Goal: Find specific page/section: Find specific page/section

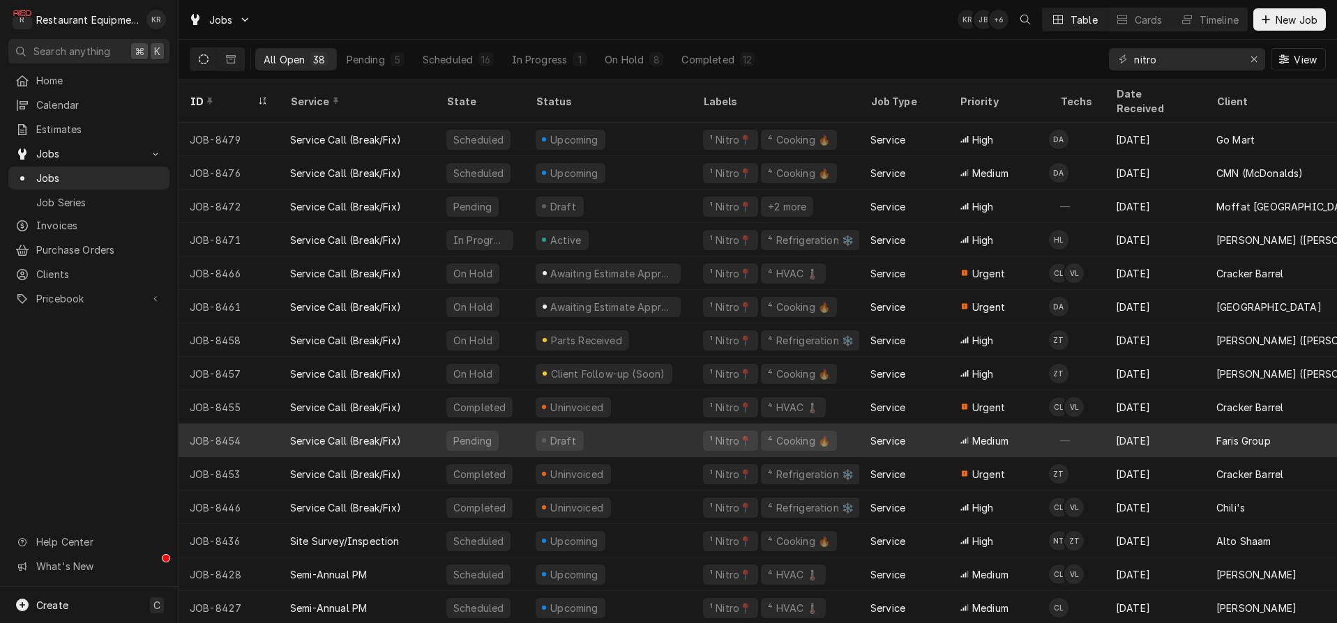
click at [1178, 66] on input "nitro" at bounding box center [1186, 59] width 105 height 22
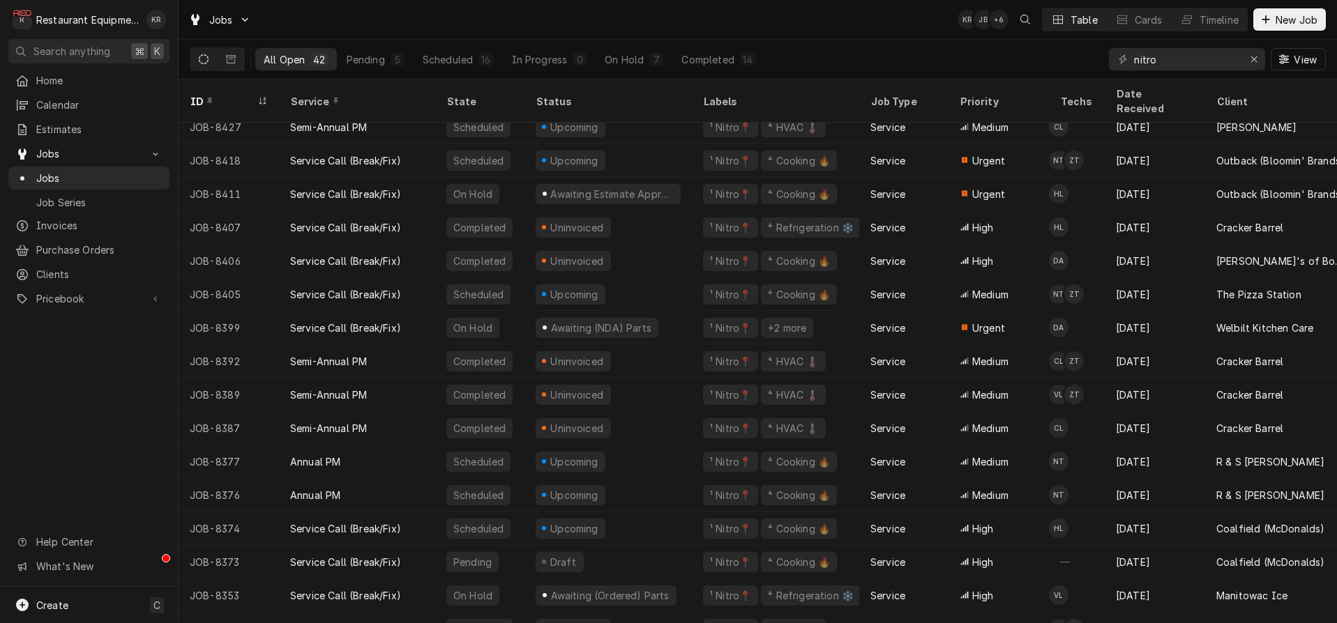
scroll to position [713, 0]
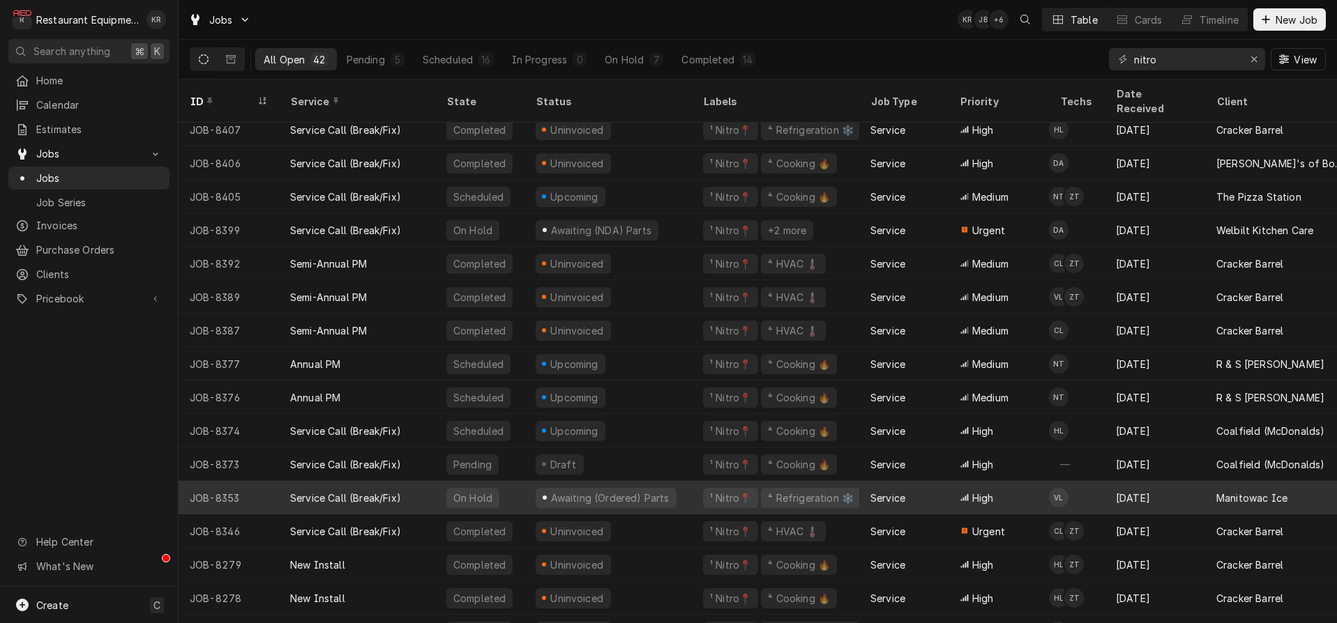
click at [368, 491] on div "Service Call (Break/Fix)" at bounding box center [345, 498] width 111 height 15
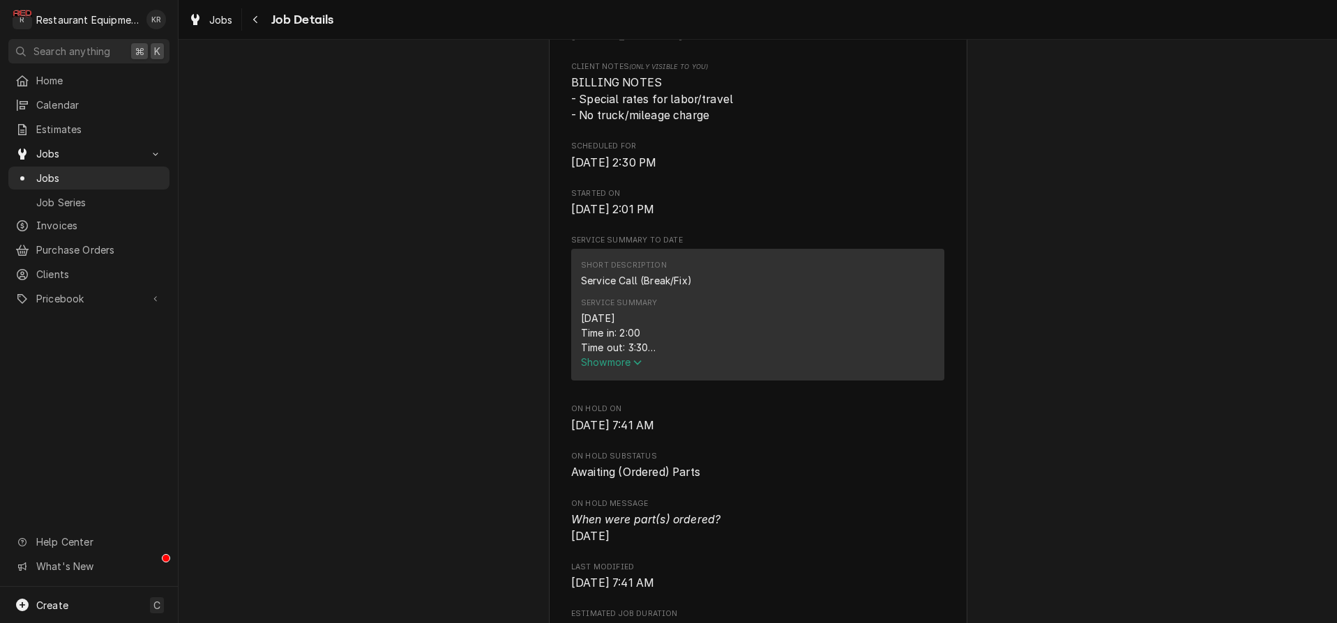
scroll to position [379, 0]
click at [619, 368] on span "Show more" at bounding box center [611, 362] width 61 height 12
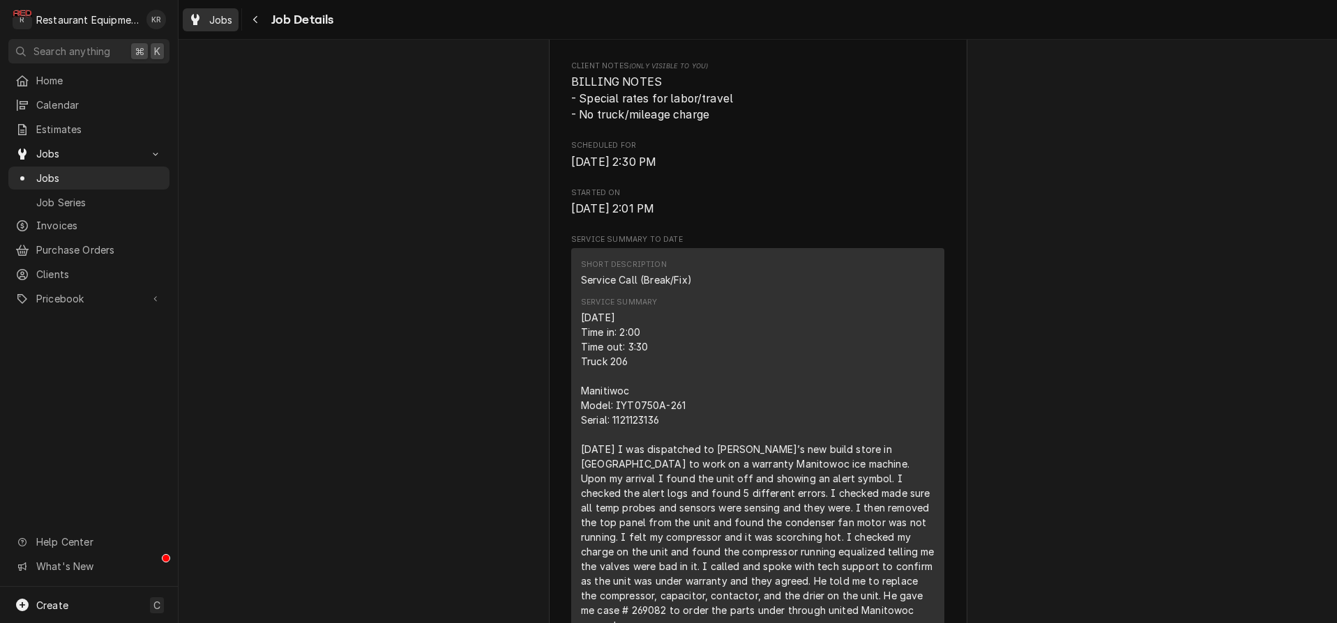
drag, startPoint x: 13, startPoint y: 571, endPoint x: 227, endPoint y: 24, distance: 587.2
click at [227, 24] on span "Jobs" at bounding box center [221, 20] width 24 height 15
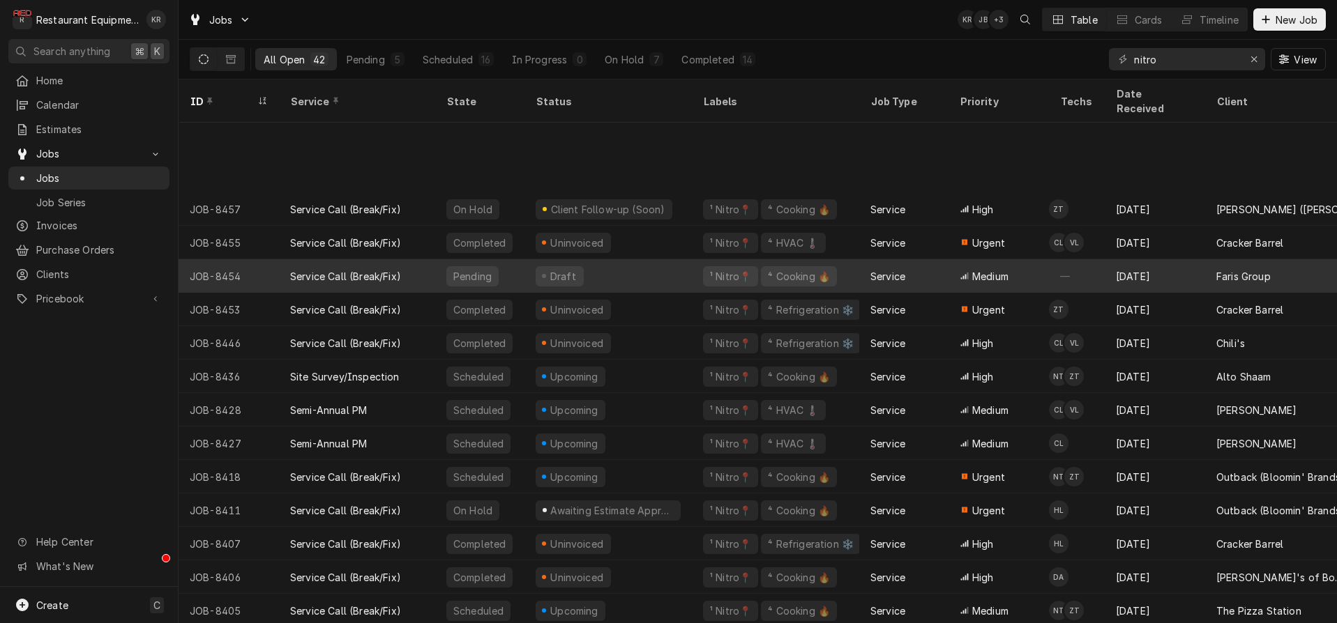
scroll to position [421, 0]
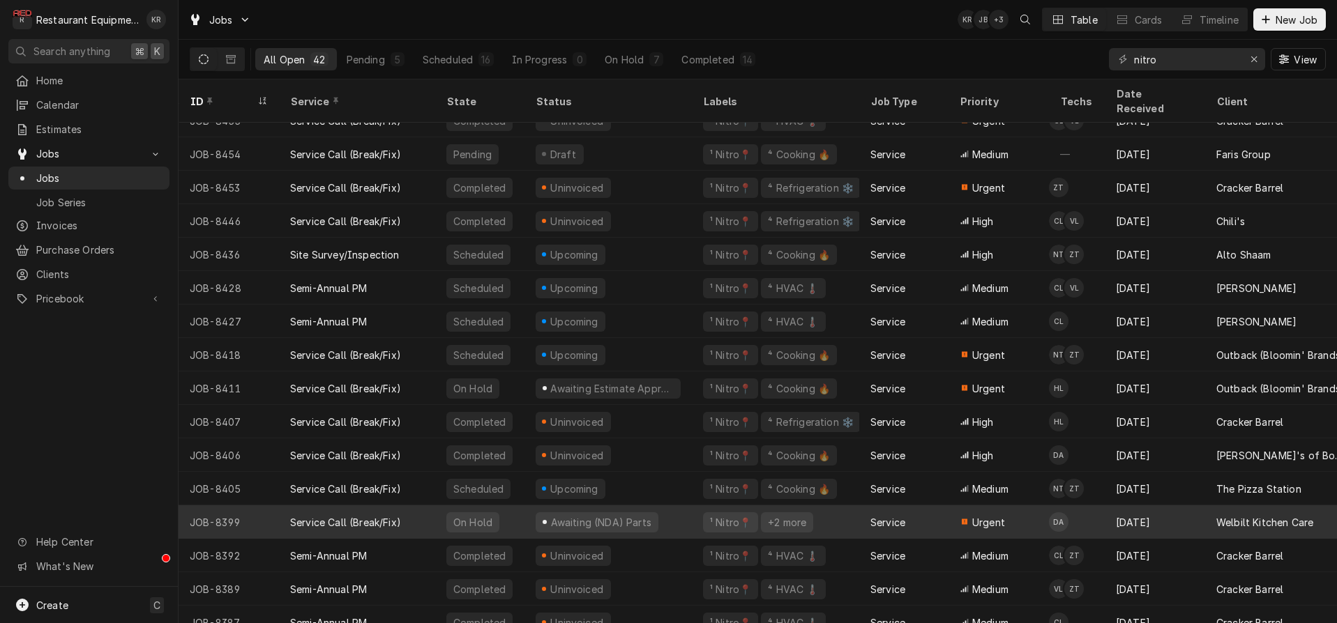
click at [372, 506] on div "Service Call (Break/Fix)" at bounding box center [357, 522] width 156 height 33
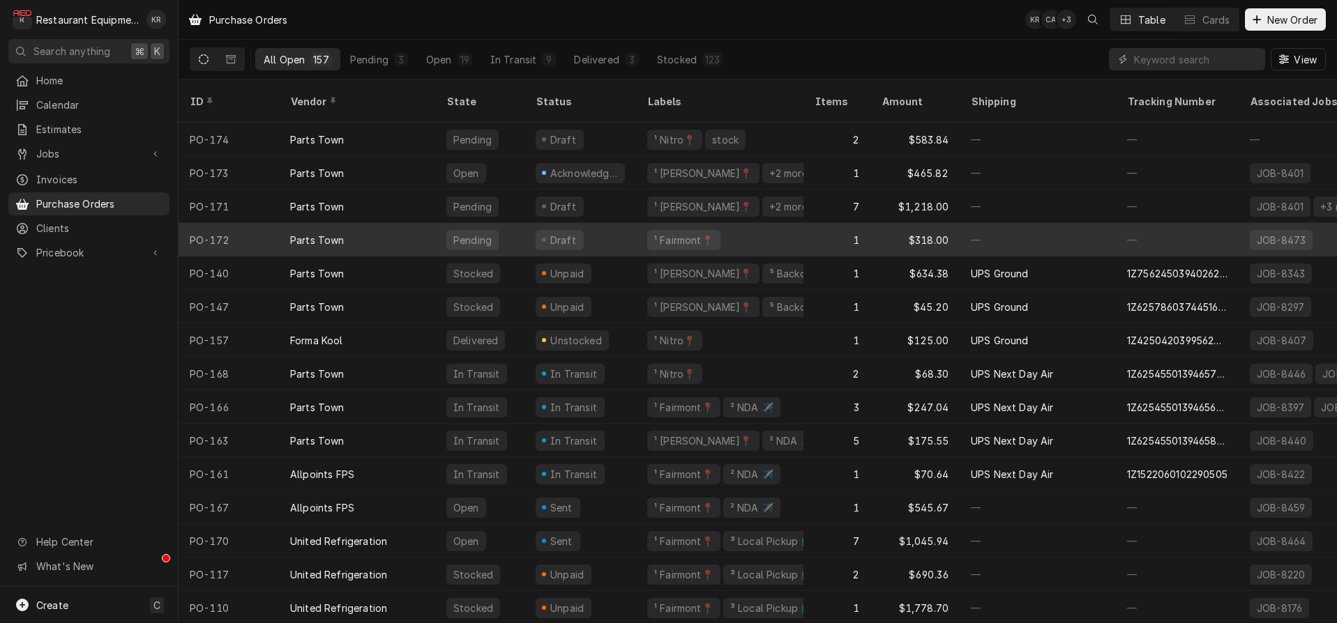
click at [523, 224] on div "Pending" at bounding box center [479, 239] width 89 height 33
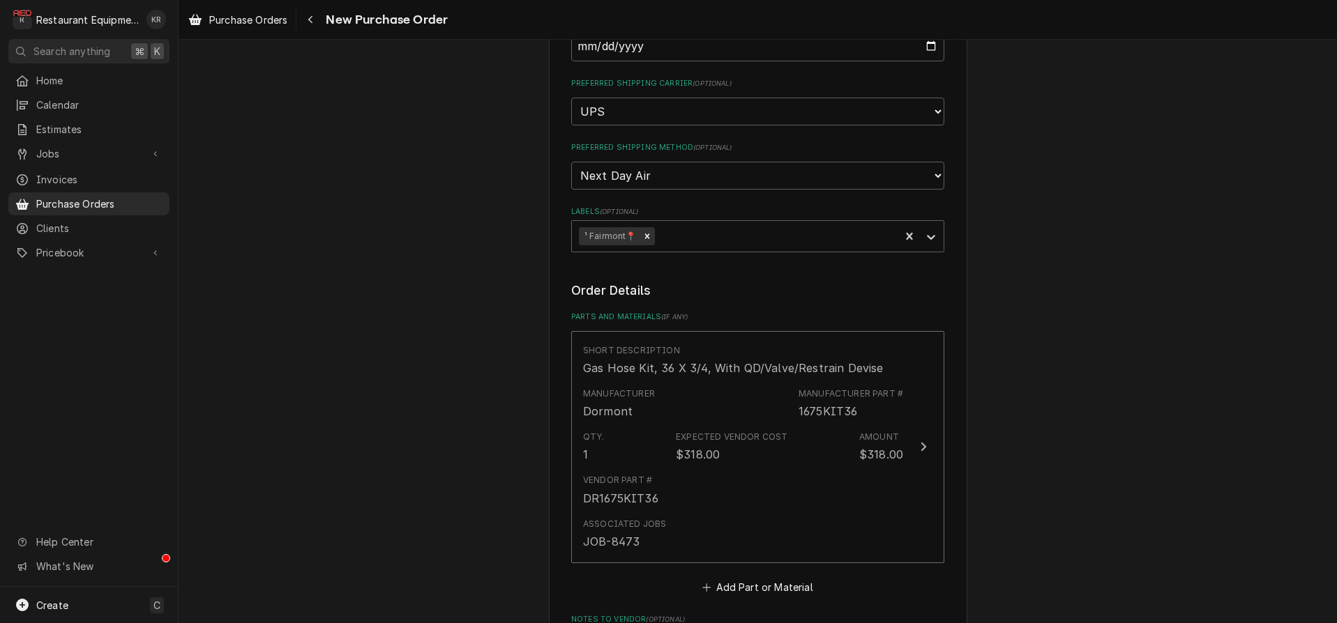
scroll to position [346, 0]
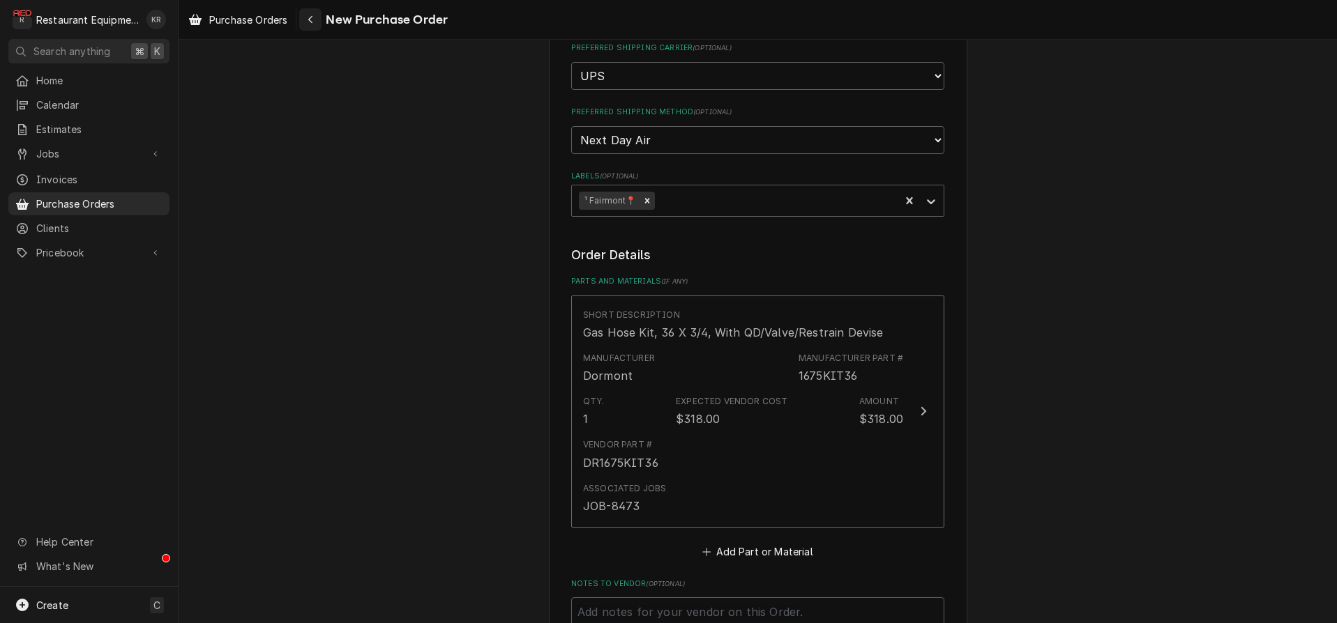
click at [310, 19] on icon "Navigate back" at bounding box center [310, 20] width 4 height 8
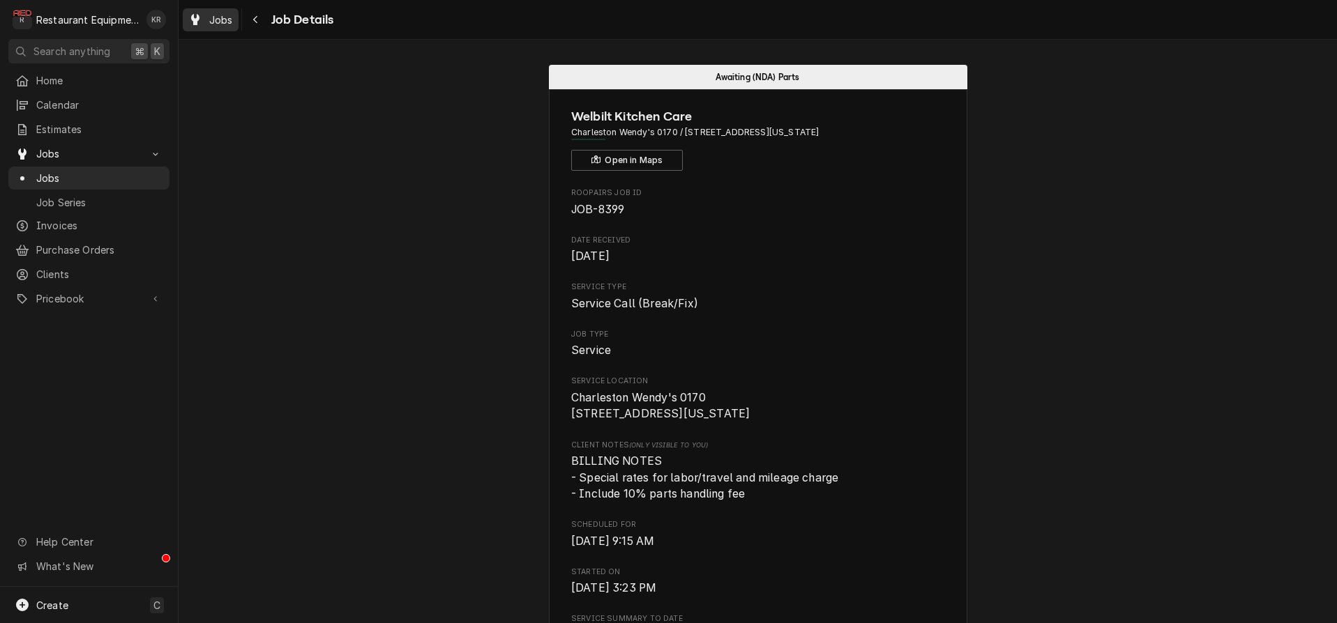
click at [218, 24] on span "Jobs" at bounding box center [221, 20] width 24 height 15
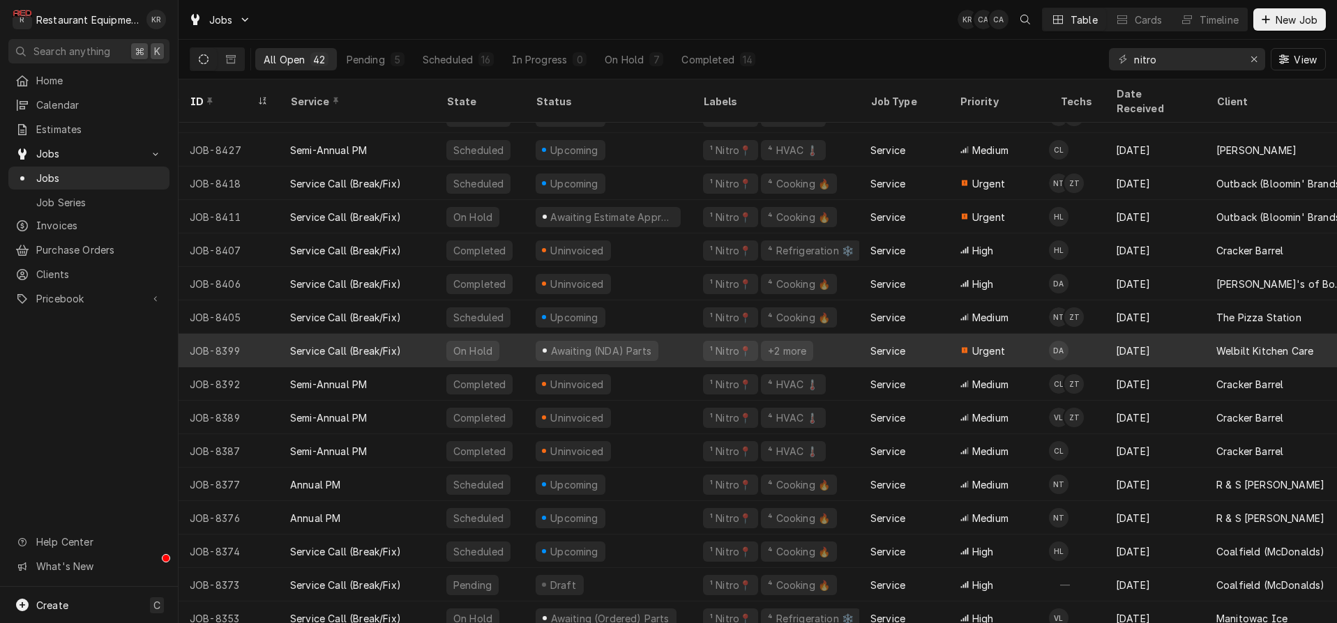
scroll to position [601, 0]
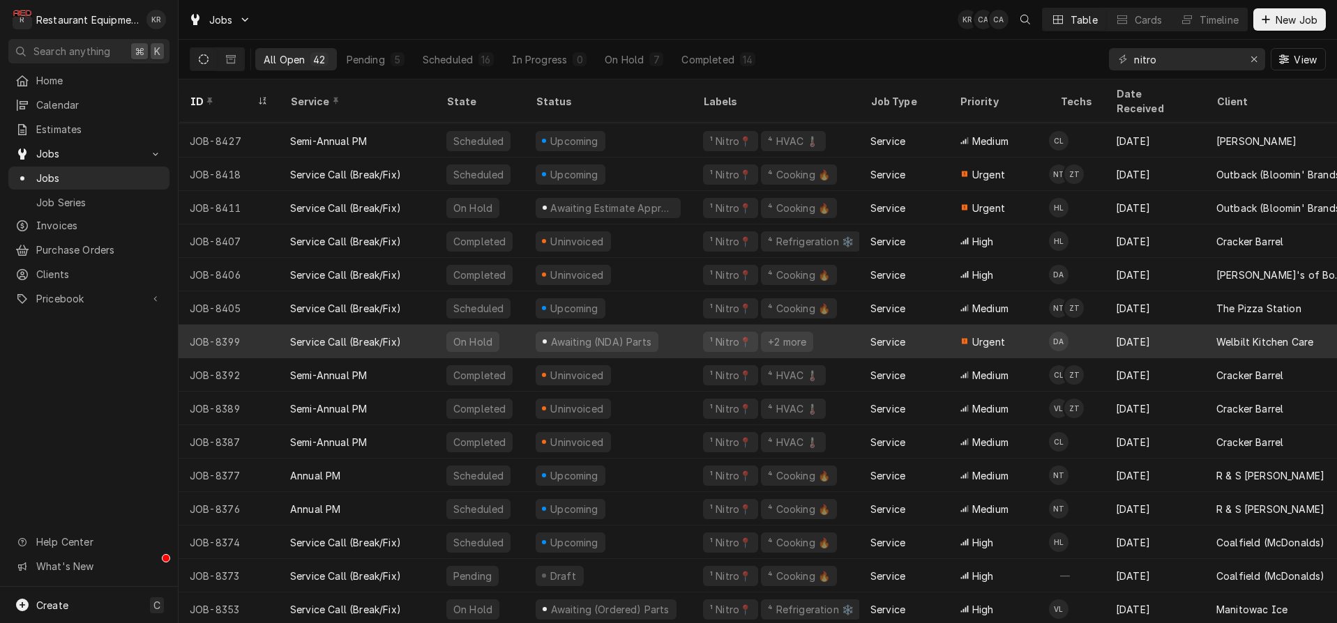
click at [395, 335] on div "Service Call (Break/Fix)" at bounding box center [345, 342] width 111 height 15
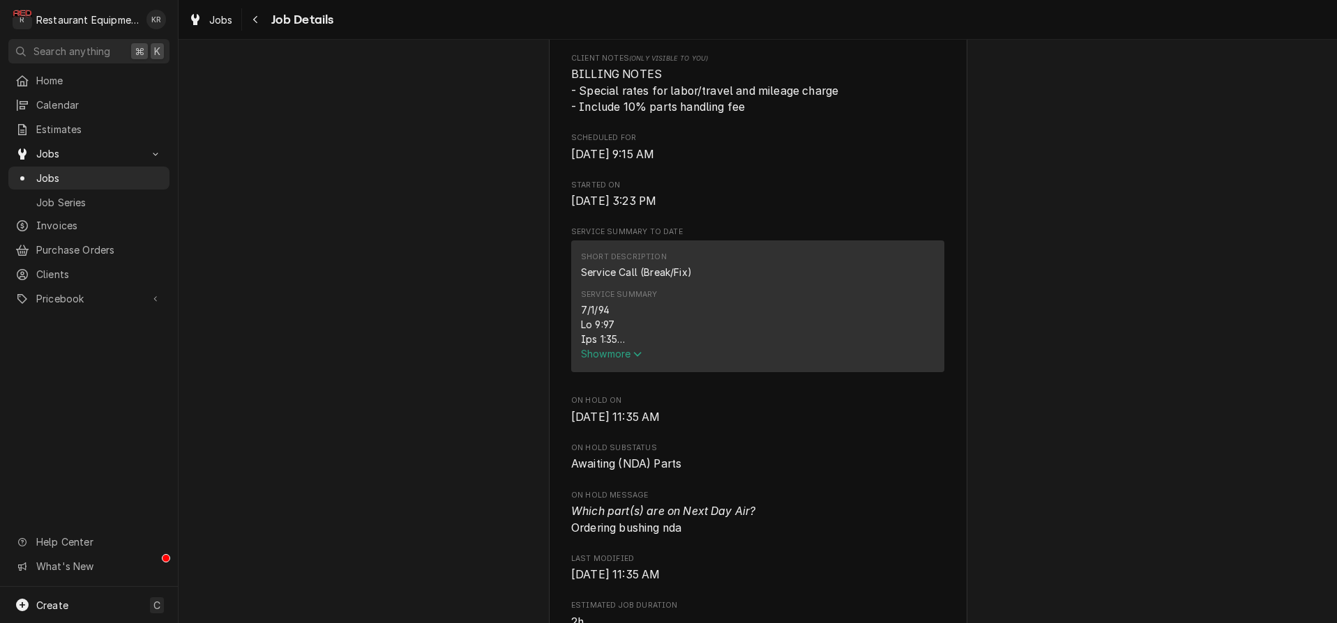
click at [598, 360] on span "Show more" at bounding box center [611, 354] width 61 height 12
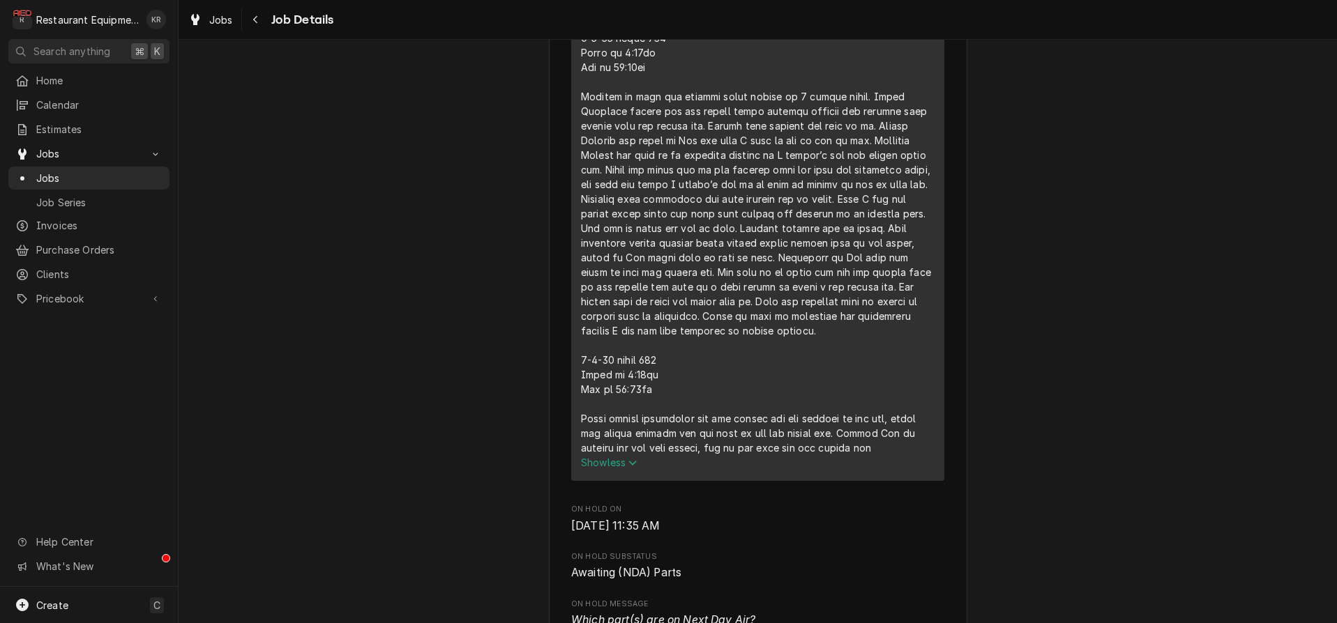
scroll to position [849, 0]
